Goal: Information Seeking & Learning: Find specific fact

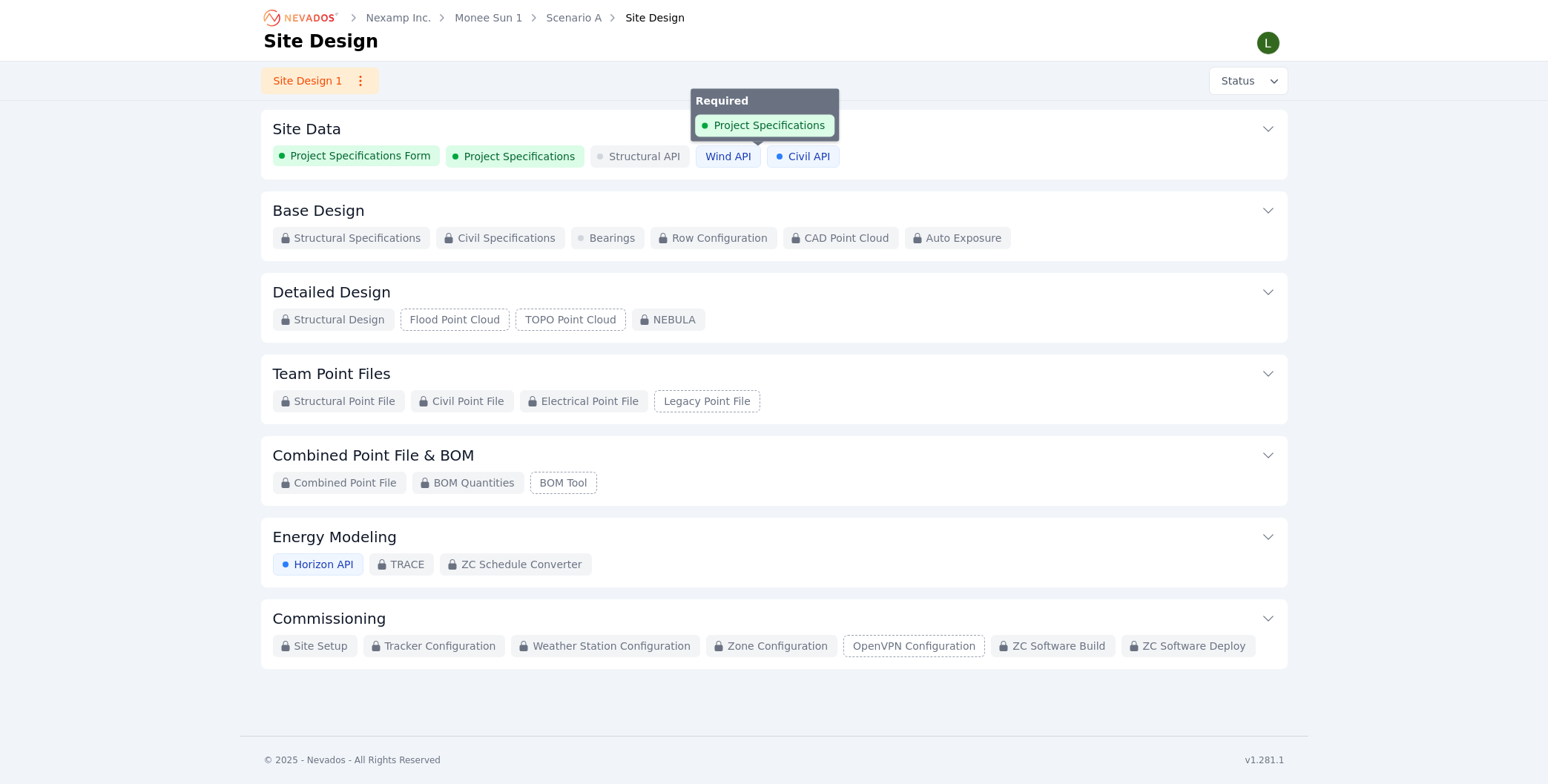
click at [789, 152] on span "Civil API" at bounding box center [809, 156] width 42 height 15
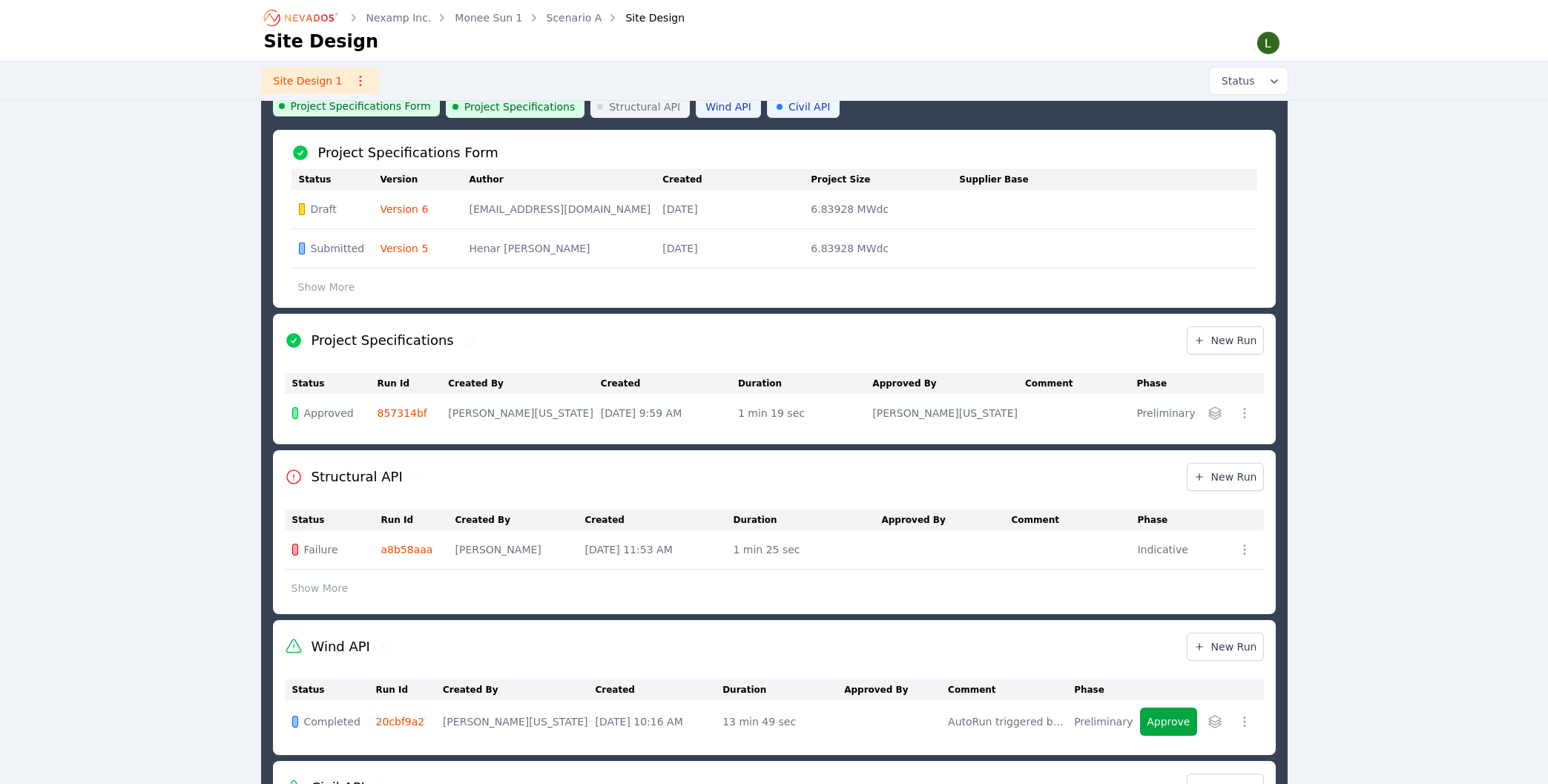
scroll to position [79, 0]
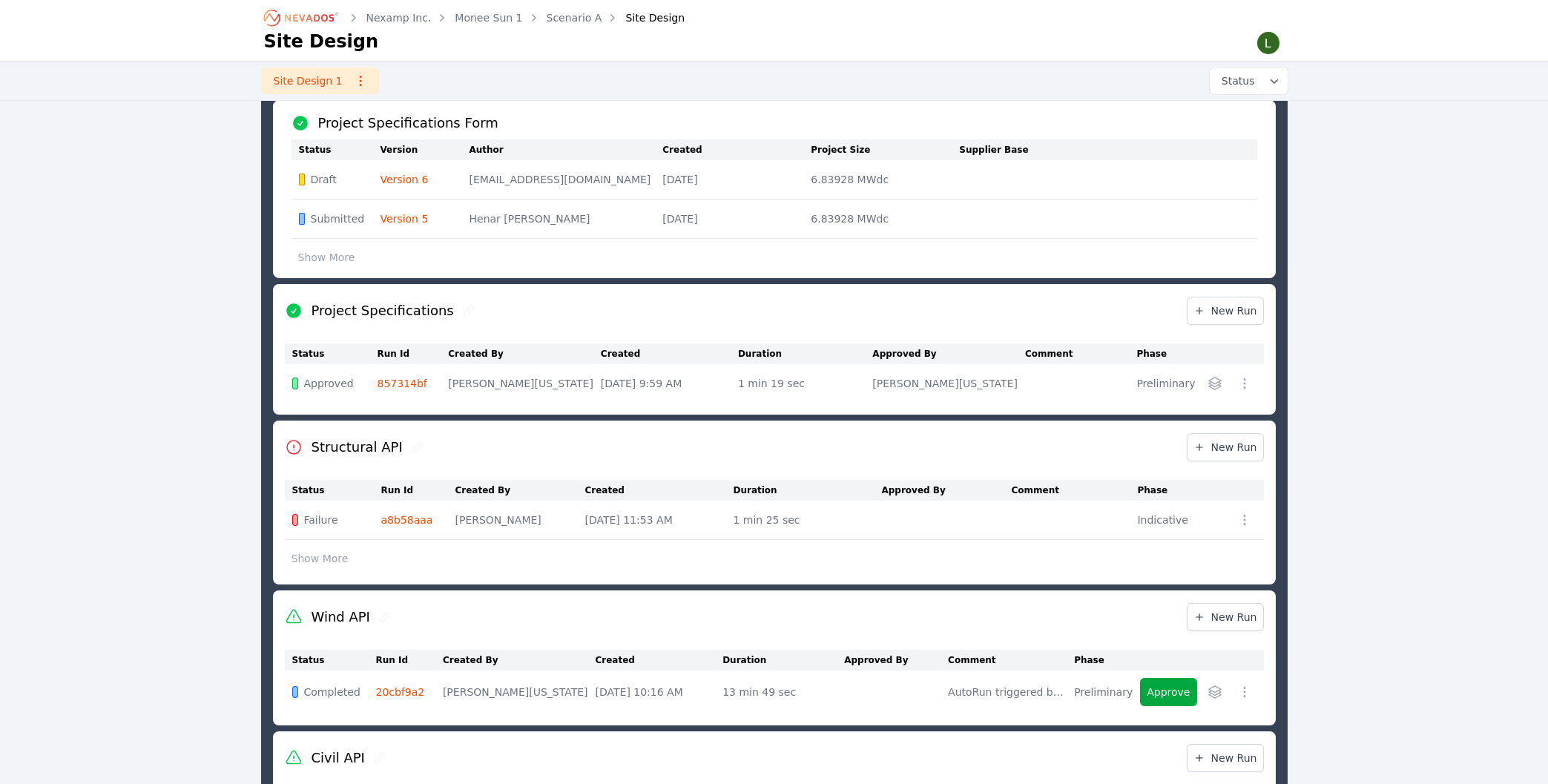
click at [494, 20] on link "Monee Sun 1" at bounding box center [488, 17] width 68 height 15
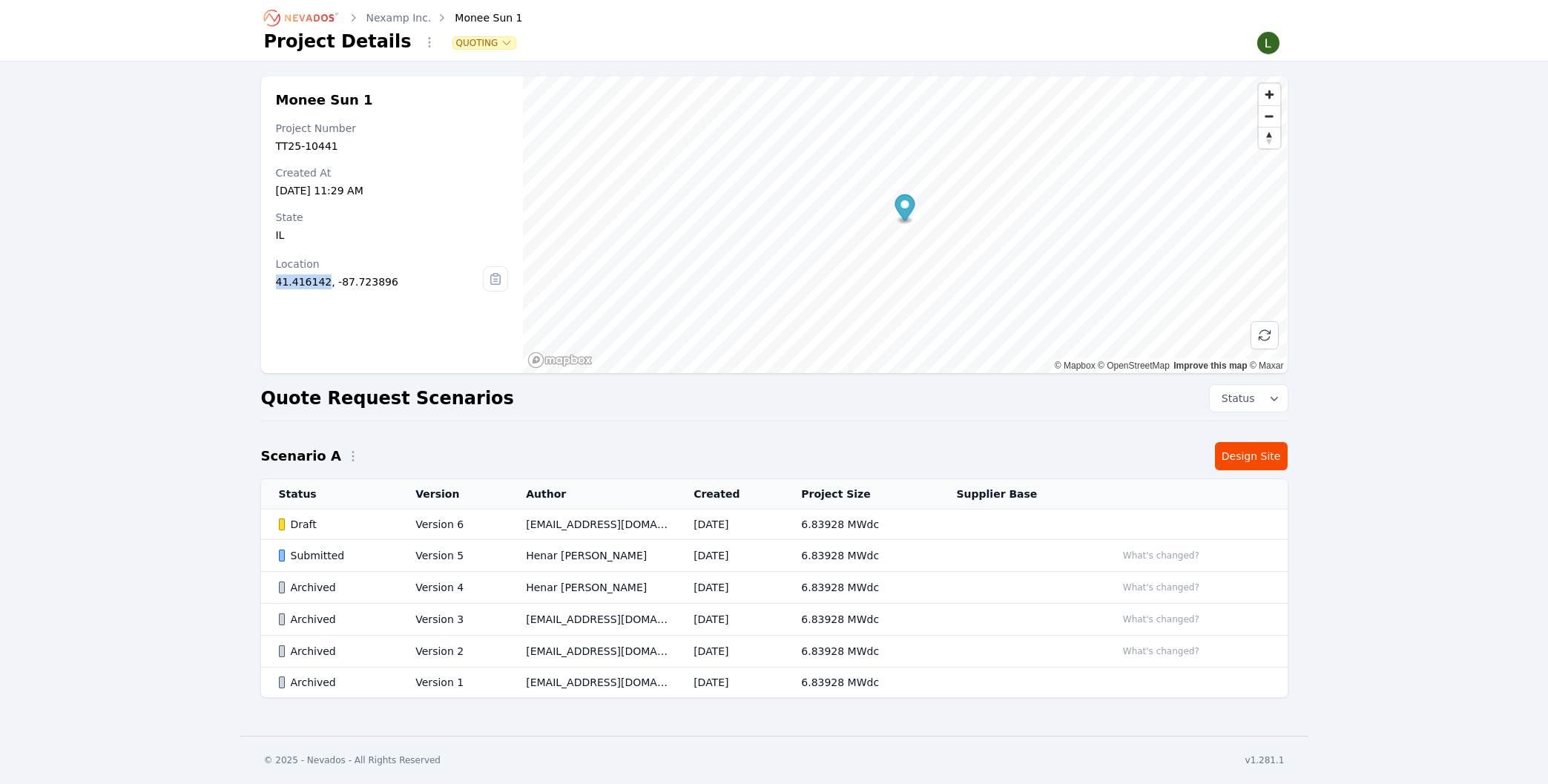
drag, startPoint x: 321, startPoint y: 282, endPoint x: 272, endPoint y: 287, distance: 49.3
click at [272, 287] on div "Monee Sun 1 Project Number TT25-10441 Created At [DATE] 11:29 AM State [US_STAT…" at bounding box center [393, 224] width 263 height 297
copy div "41.416142"
drag, startPoint x: 386, startPoint y: 283, endPoint x: 328, endPoint y: 285, distance: 58.0
click at [328, 285] on div "41.416142, -87.723896" at bounding box center [379, 281] width 208 height 15
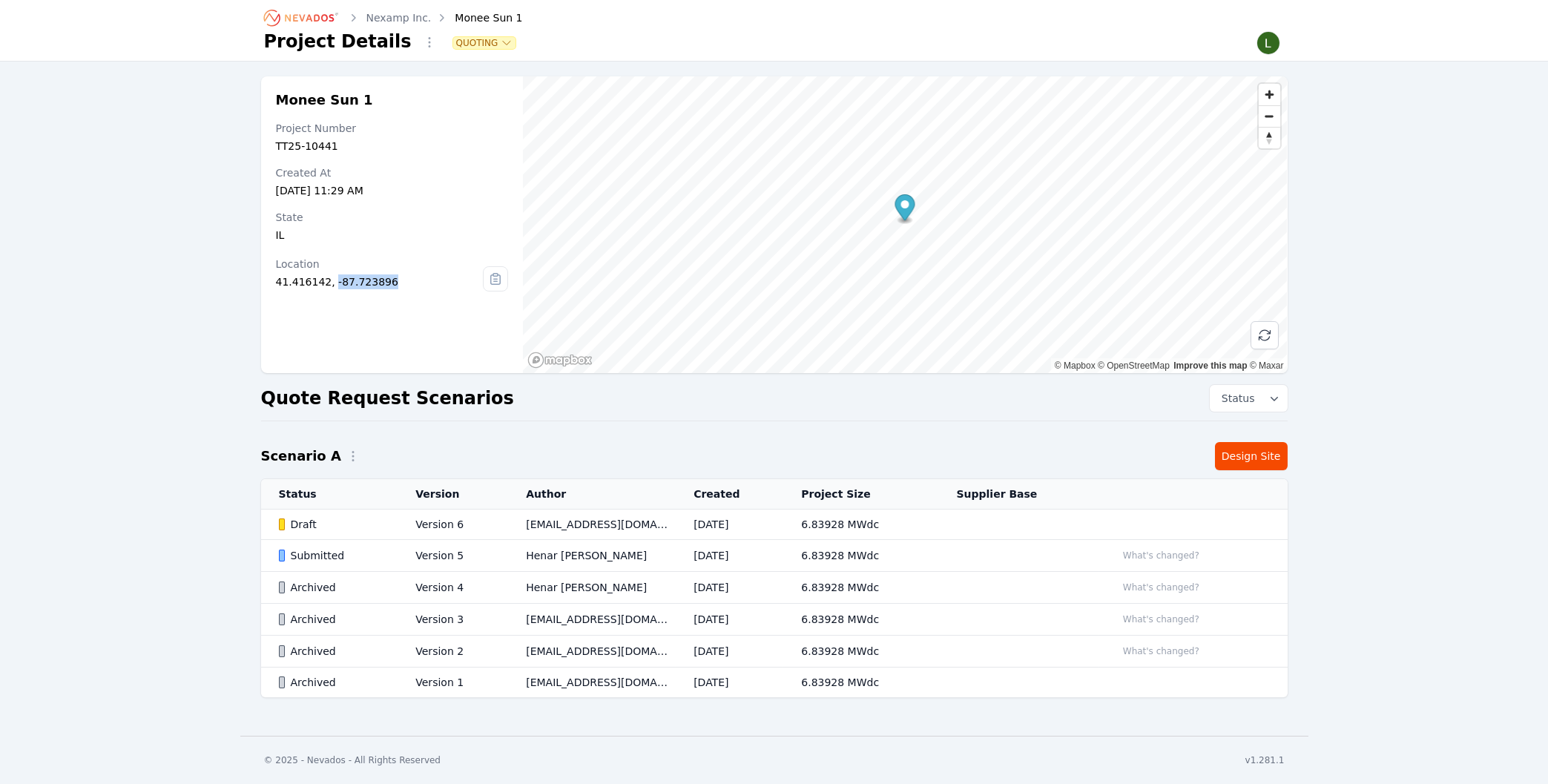
copy div "-87.723896"
click at [422, 556] on td "Version 5" at bounding box center [453, 556] width 110 height 32
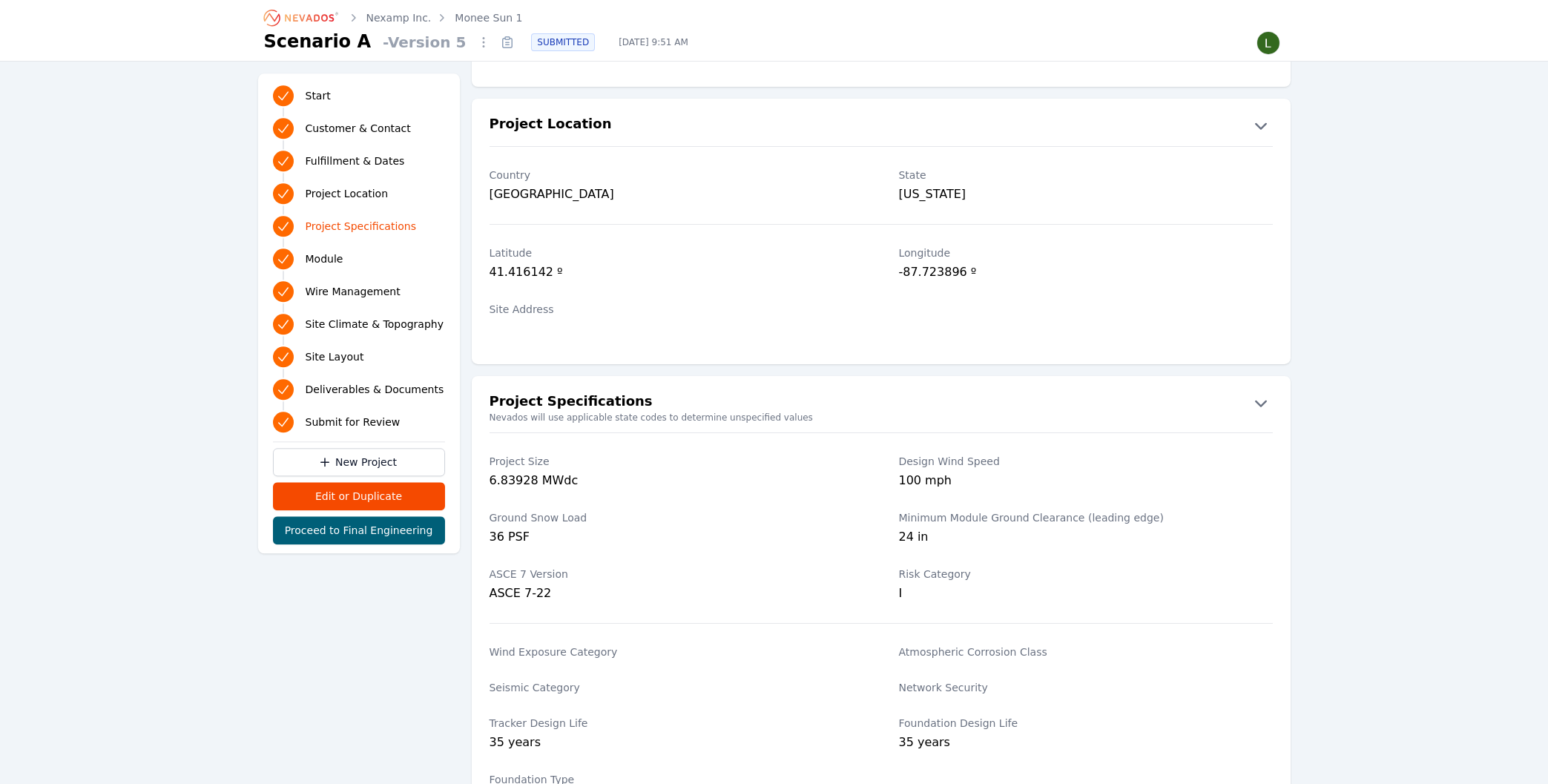
scroll to position [795, 0]
